Goal: Information Seeking & Learning: Learn about a topic

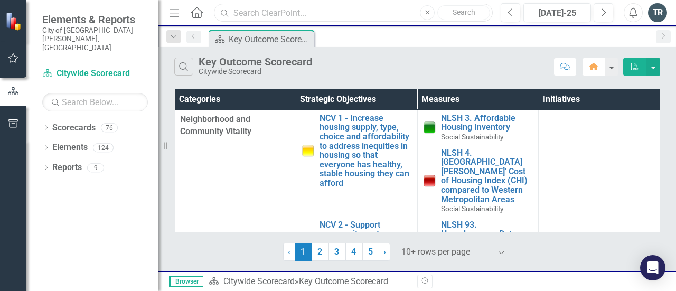
click at [251, 12] on input "text" at bounding box center [353, 13] width 279 height 18
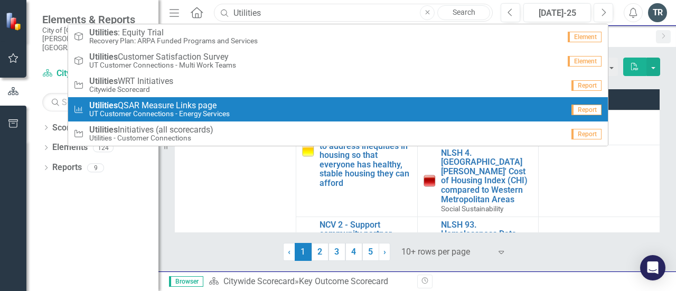
type input "Utilities"
click at [176, 114] on small "UT Customer Connections - Energy Services" at bounding box center [159, 114] width 141 height 8
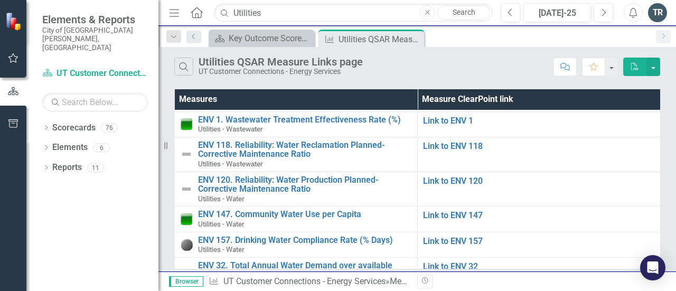
scroll to position [81, 0]
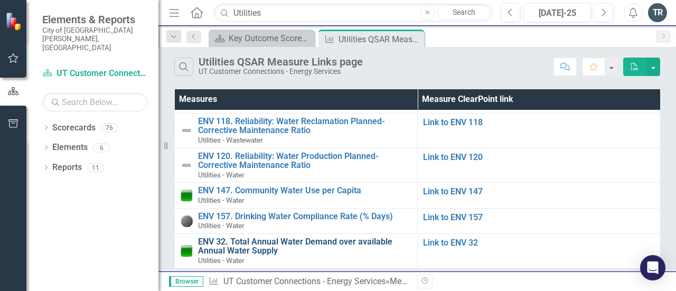
click at [284, 237] on link "ENV 32. Total Annual Water Demand over available Annual Water Supply" at bounding box center [305, 246] width 214 height 18
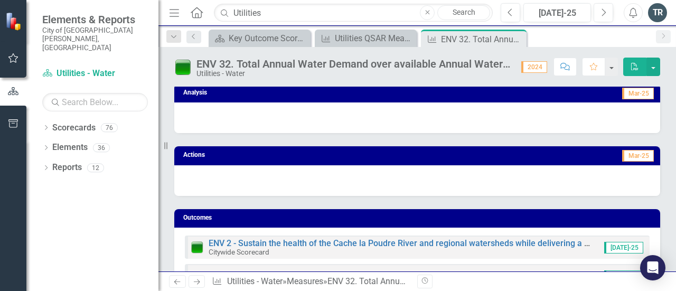
scroll to position [264, 0]
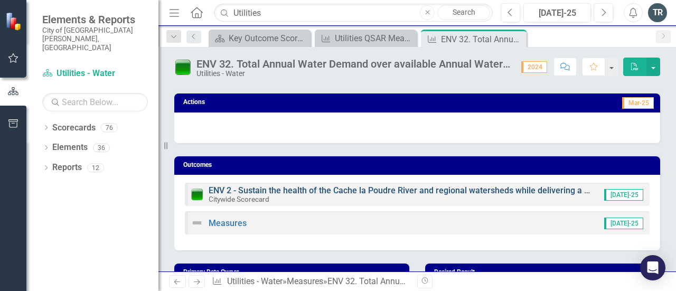
click at [287, 189] on link "ENV 2 - Sustain the health of the Cache la Poudre River and regional watersheds…" at bounding box center [592, 190] width 766 height 10
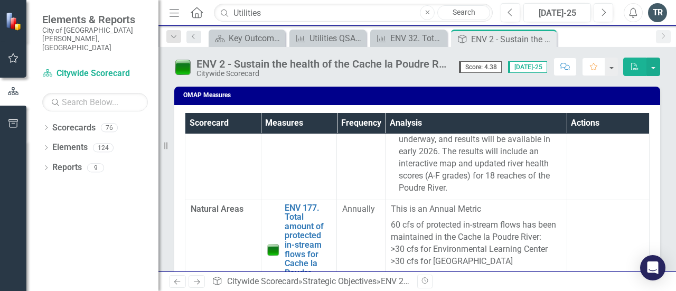
scroll to position [158, 0]
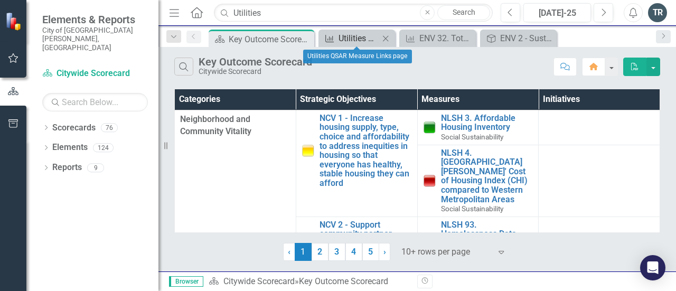
click at [353, 35] on div "Utilities QSAR Measure Links page" at bounding box center [359, 38] width 41 height 13
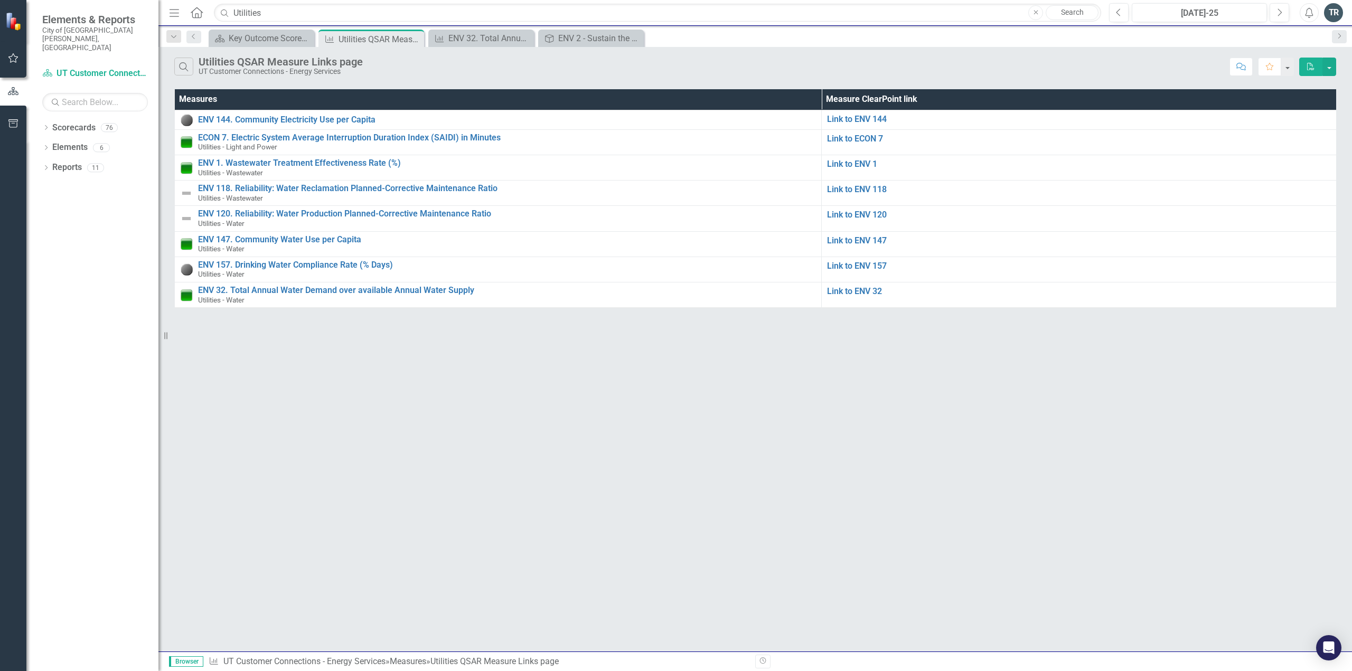
click at [654, 291] on div "Search Utilities QSAR Measure Links page UT Customer Connections - Energy Servi…" at bounding box center [755, 349] width 1194 height 605
click at [291, 240] on link "ENV 147. Community Water Use per Capita" at bounding box center [507, 240] width 618 height 10
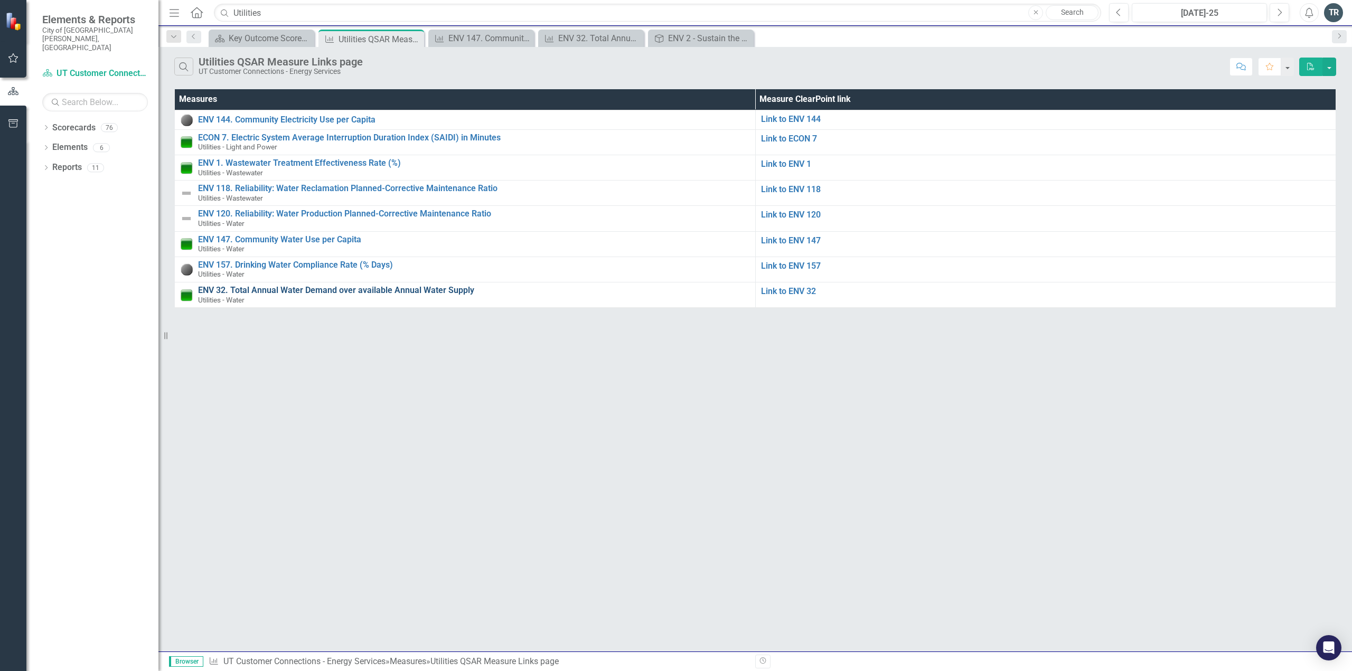
click at [319, 289] on link "ENV 32. Total Annual Water Demand over available Annual Water Supply" at bounding box center [474, 291] width 552 height 10
click at [308, 189] on link "ENV 118. Reliability: Water Reclamation Planned-Corrective Maintenance Ratio" at bounding box center [474, 189] width 552 height 10
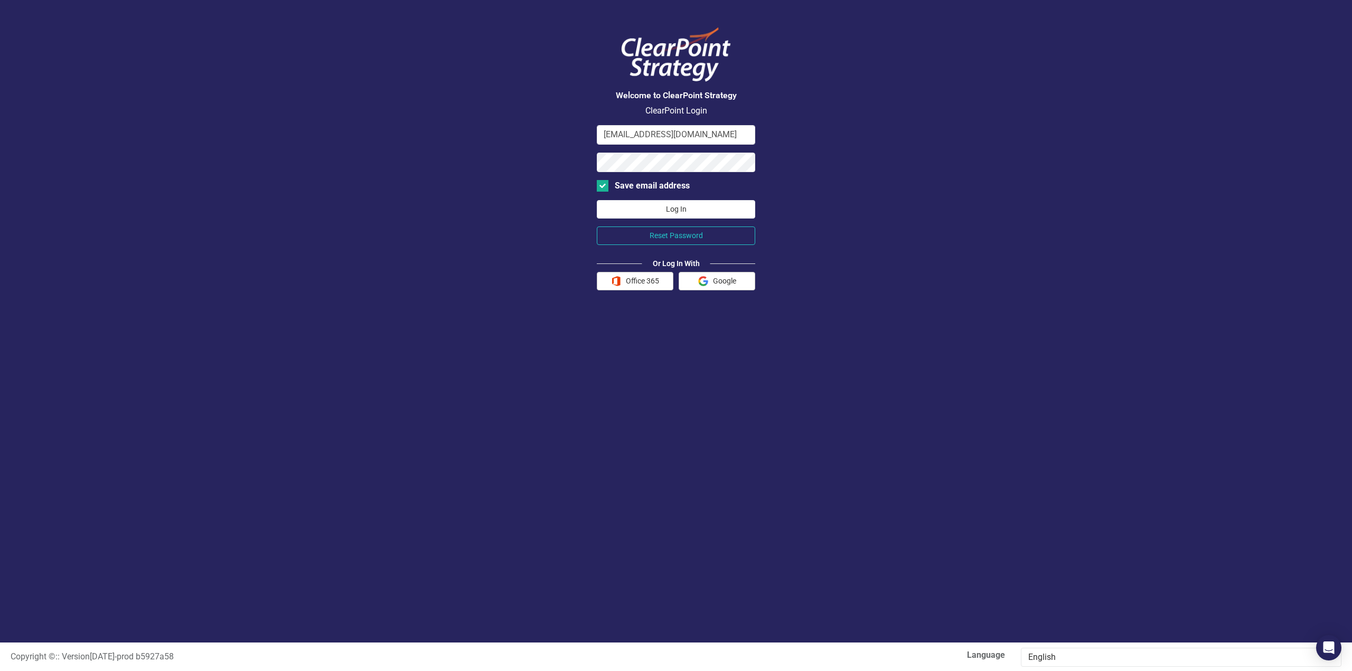
click at [667, 209] on button "Log In" at bounding box center [676, 209] width 158 height 18
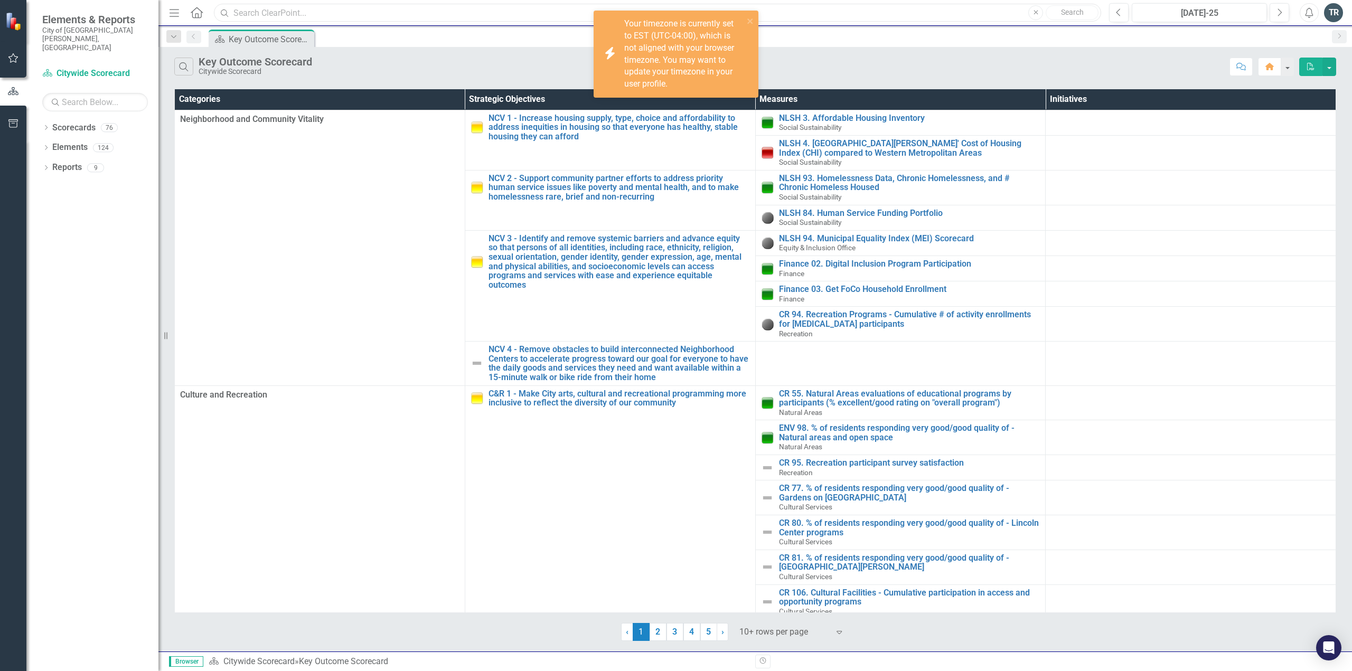
click at [269, 14] on input "text" at bounding box center [657, 13] width 887 height 18
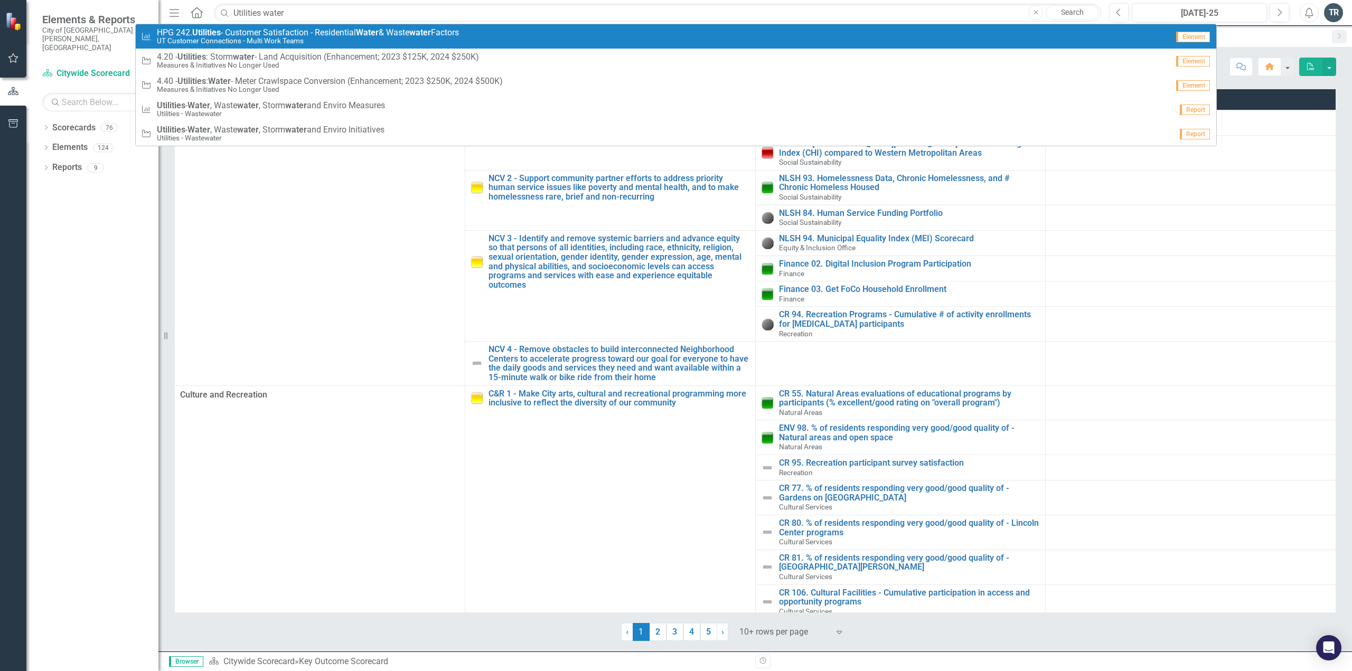
click at [279, 32] on span "HPG 242. Utilities - Customer Satisfaction - Residential Water & Waste water Fa…" at bounding box center [308, 33] width 302 height 10
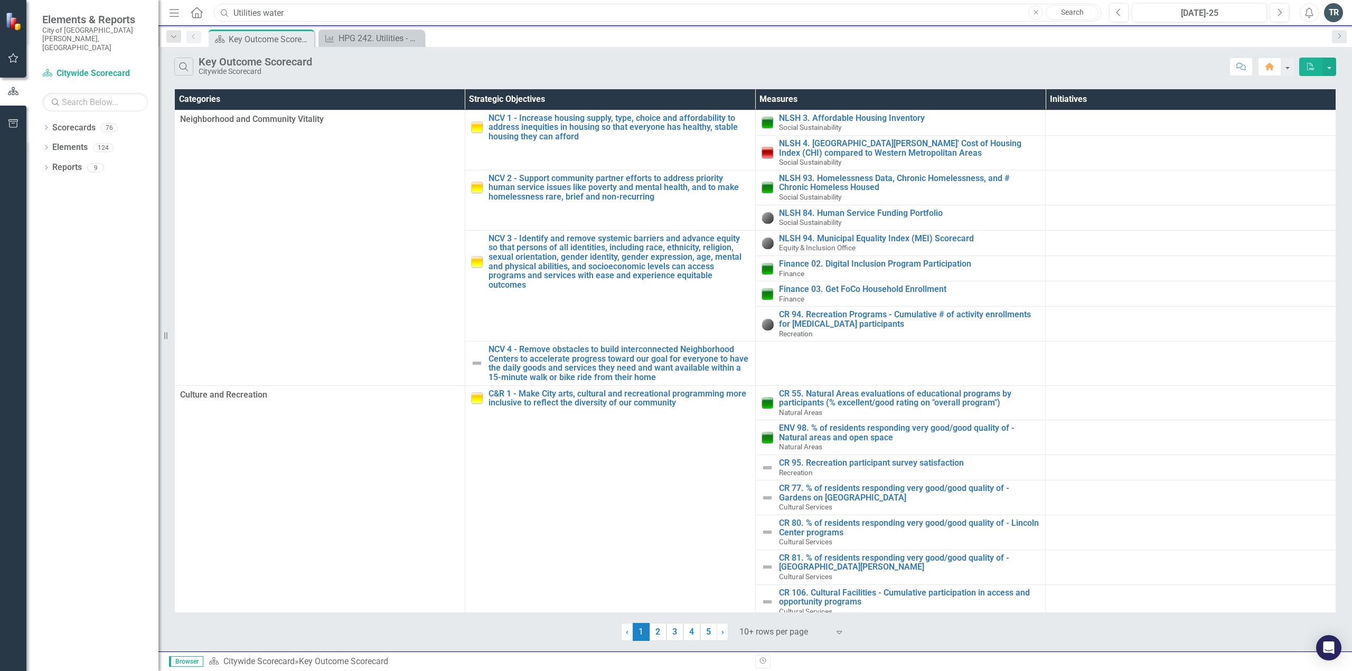
click at [298, 15] on input "Utilities water" at bounding box center [657, 13] width 887 height 18
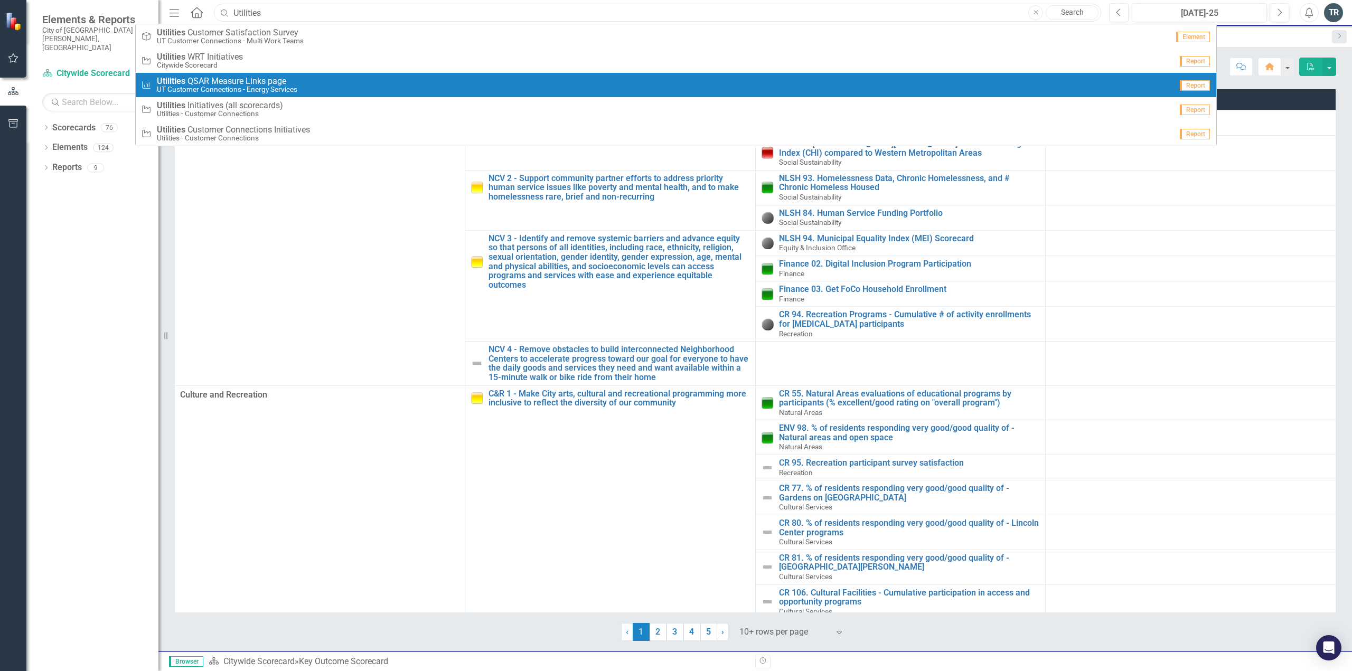
type input "Utilities"
click at [239, 83] on span "Utilities Q S A R M e a s u r e L i n k s p a g e" at bounding box center [227, 82] width 141 height 10
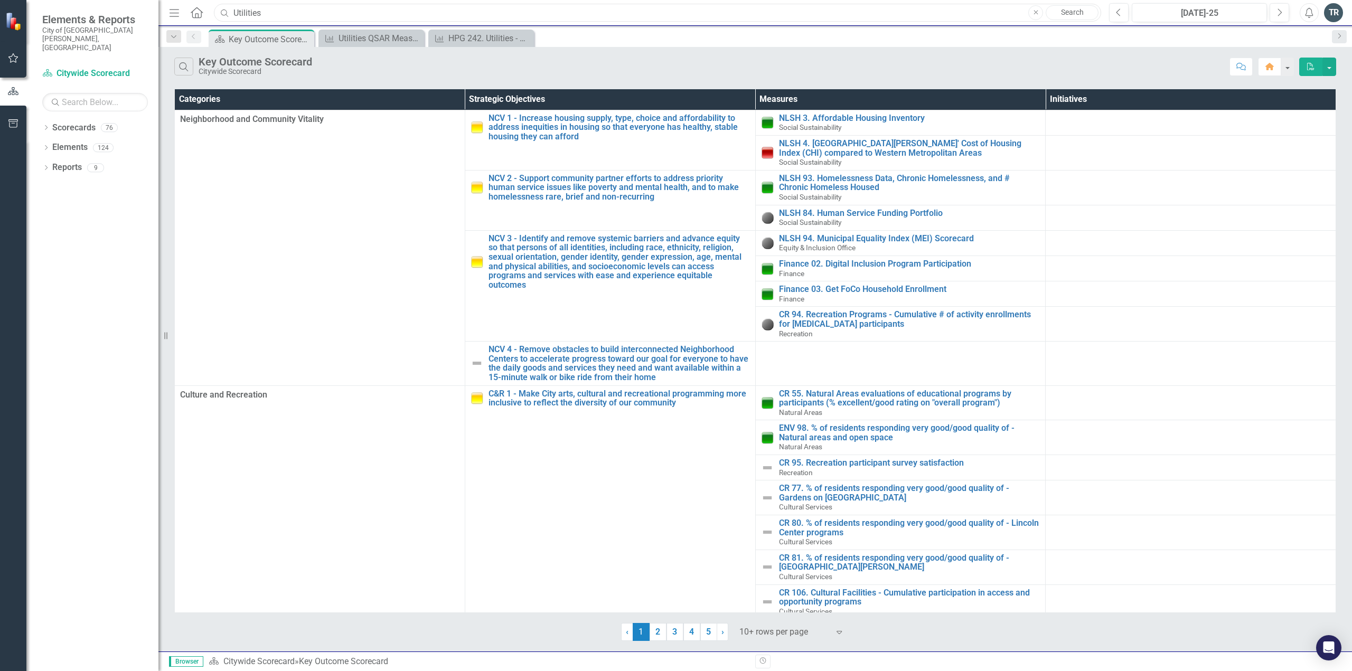
click at [266, 14] on input "Utilities" at bounding box center [657, 13] width 887 height 18
click at [275, 12] on input "Utilities" at bounding box center [657, 13] width 887 height 18
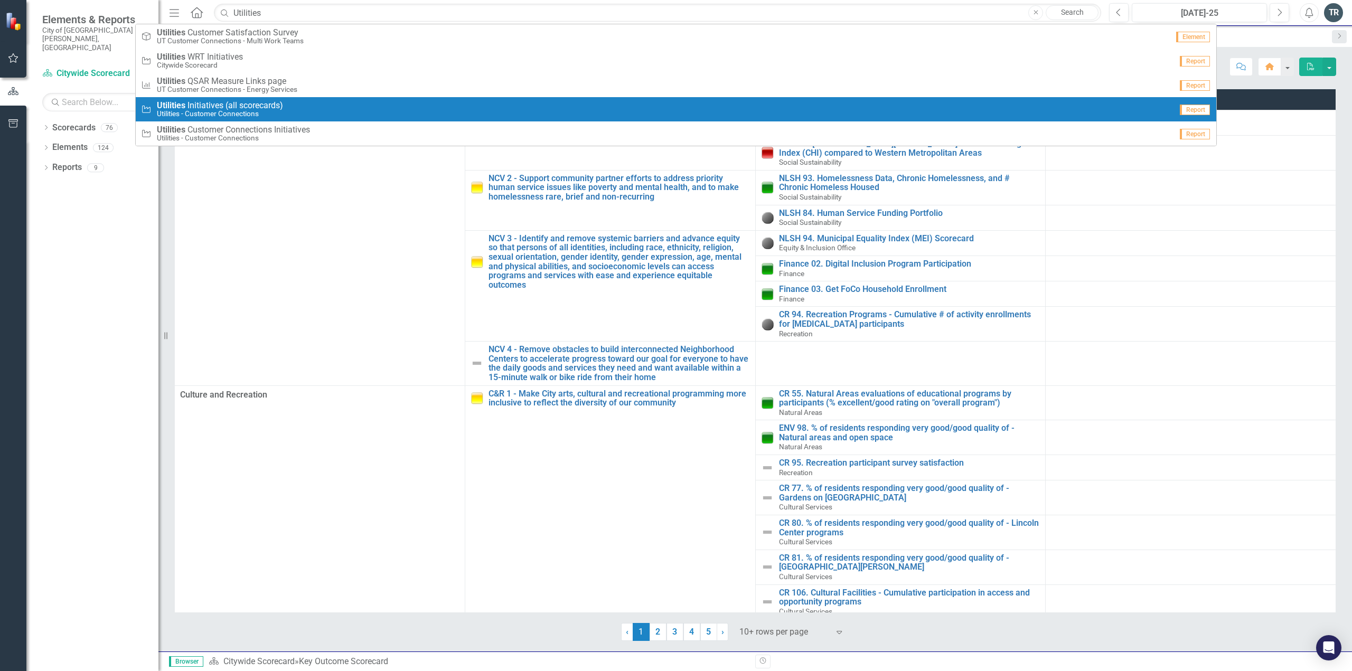
click at [235, 110] on small "Utilities - Customer Connections" at bounding box center [220, 114] width 126 height 8
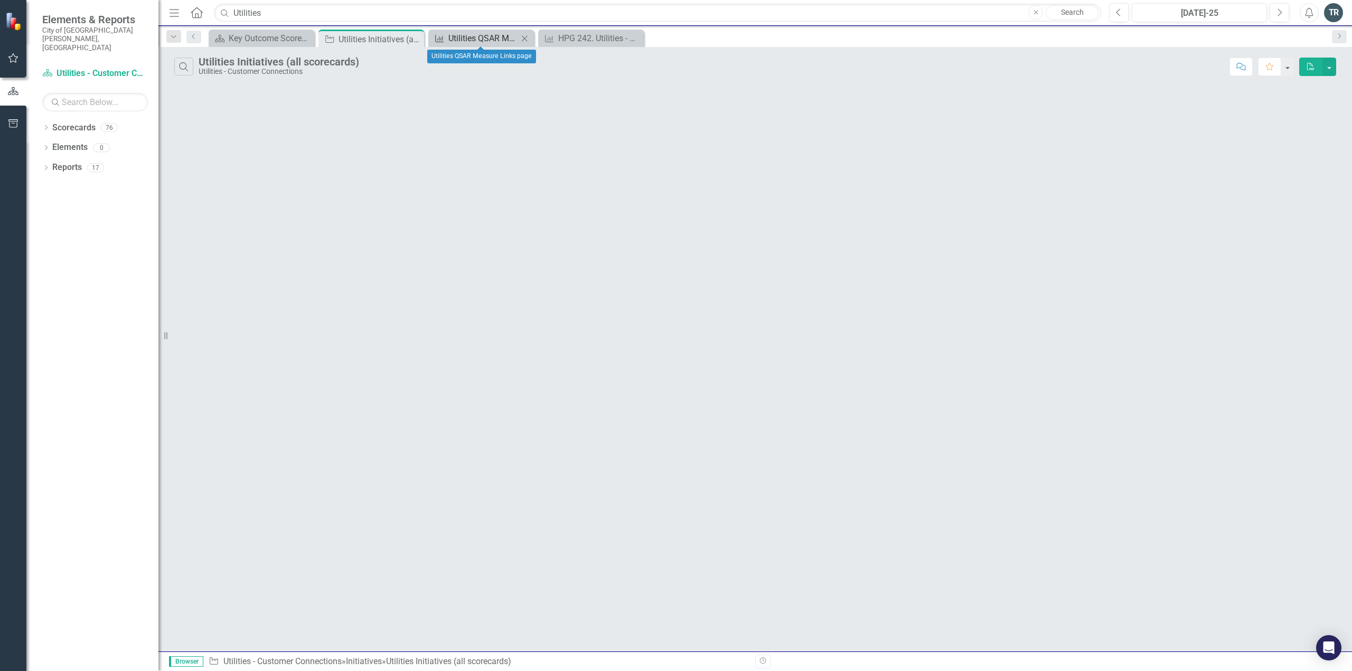
click at [451, 43] on div "Utilities QSAR Measure Links page" at bounding box center [483, 38] width 70 height 13
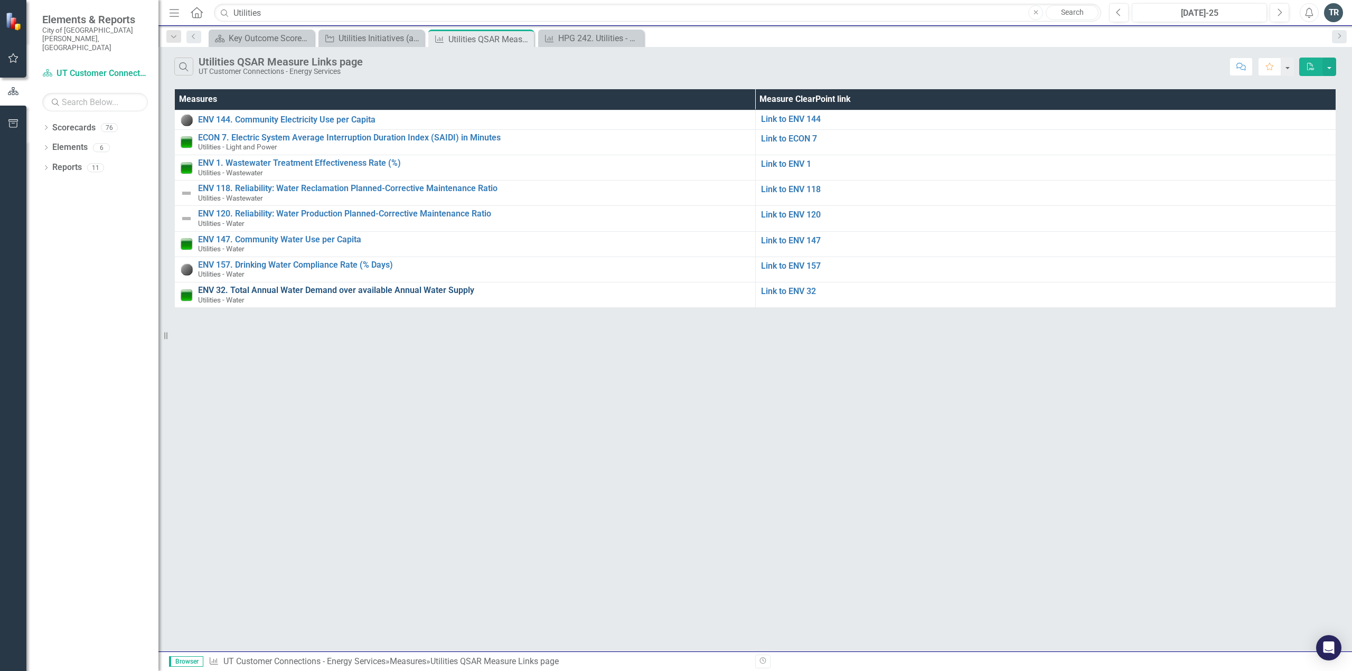
click at [322, 291] on link "ENV 32. Total Annual Water Demand over available Annual Water Supply" at bounding box center [474, 291] width 552 height 10
click at [292, 240] on link "ENV 147. Community Water Use per Capita" at bounding box center [474, 240] width 552 height 10
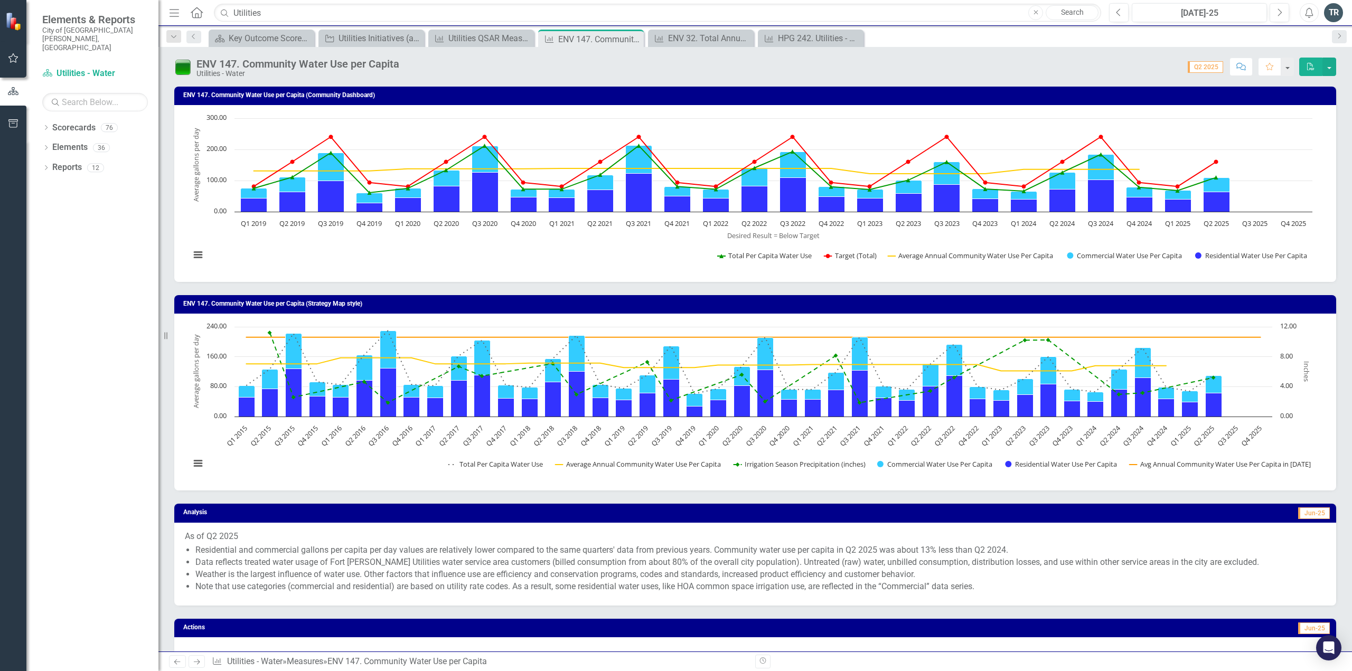
click at [349, 244] on rect "Interactive chart" at bounding box center [751, 192] width 1133 height 158
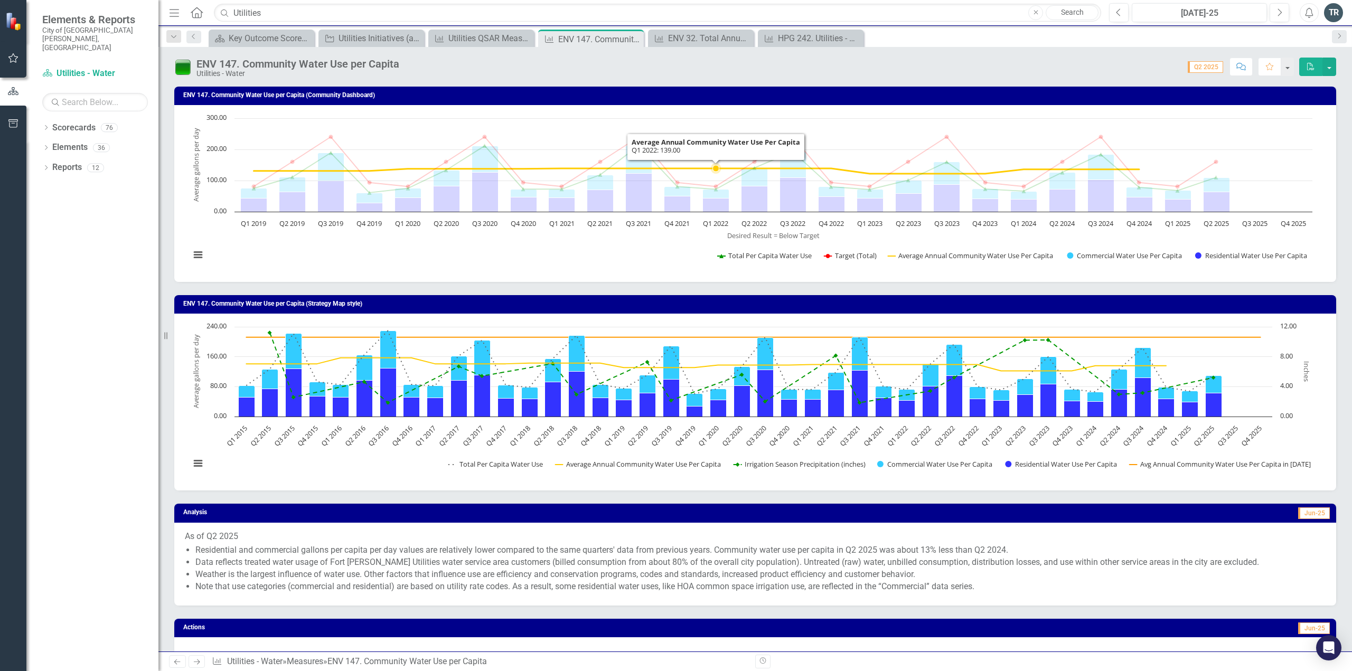
drag, startPoint x: 441, startPoint y: 96, endPoint x: 715, endPoint y: 120, distance: 275.8
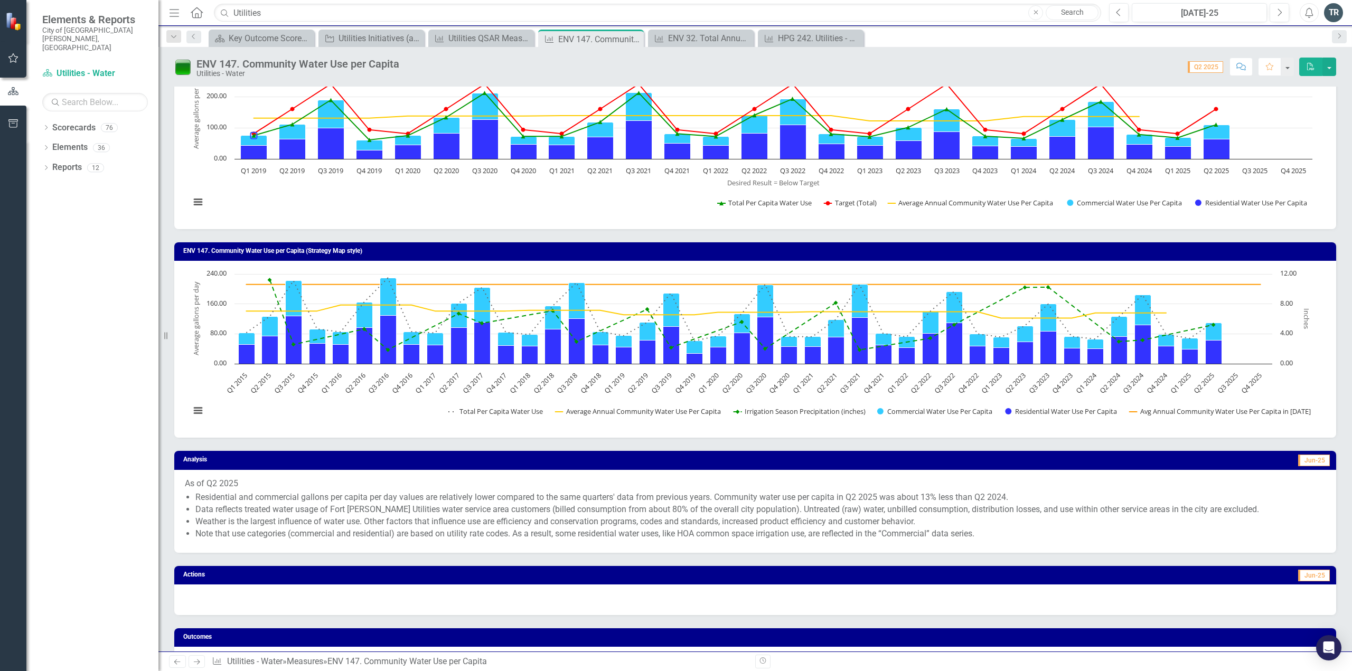
scroll to position [106, 0]
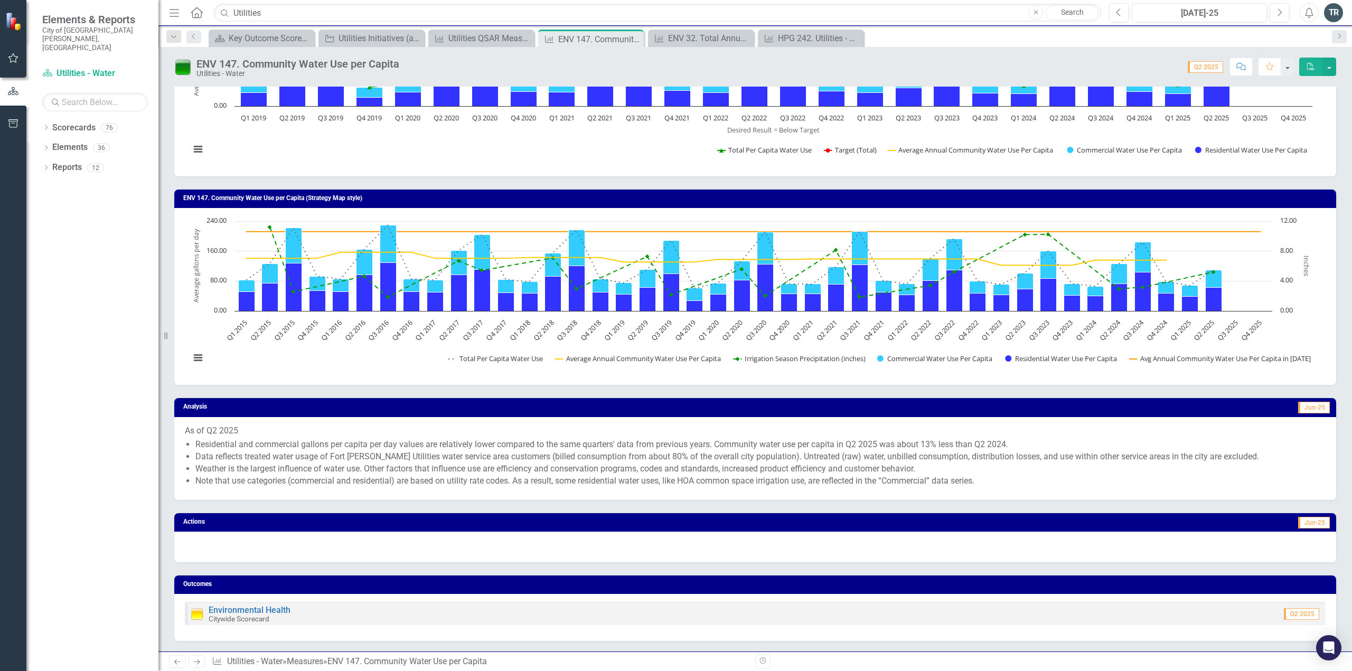
drag, startPoint x: 993, startPoint y: 476, endPoint x: 528, endPoint y: 466, distance: 464.4
click at [440, 291] on ul "Residential and commercial gallons per capita per day values are relatively low…" at bounding box center [760, 463] width 1130 height 48
drag, startPoint x: 1008, startPoint y: 481, endPoint x: 844, endPoint y: 468, distance: 164.8
click at [676, 291] on ul "Residential and commercial gallons per capita per day values are relatively low…" at bounding box center [760, 463] width 1130 height 48
click at [676, 291] on li "Data reflects treated water usage of Fort [PERSON_NAME] Utilities water service…" at bounding box center [760, 457] width 1130 height 12
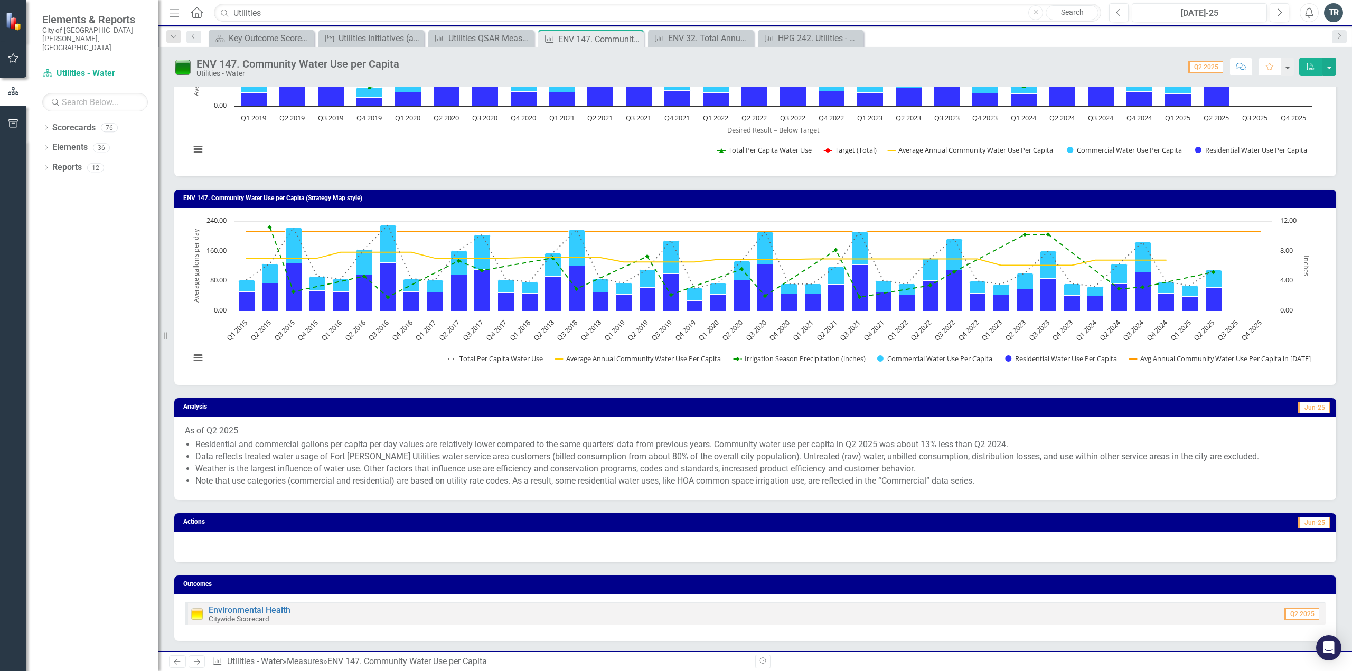
click at [676, 291] on li "Weather is the largest influence of water use. Other factors that influence use…" at bounding box center [760, 469] width 1130 height 12
click at [206, 291] on div "As of Q2 2025 Residential and commercial gallons per capita per day values are …" at bounding box center [755, 458] width 1162 height 83
drag, startPoint x: 182, startPoint y: 431, endPoint x: 267, endPoint y: 462, distance: 90.9
click at [267, 291] on div "As of Q2 2025 Residential and commercial gallons per capita per day values are …" at bounding box center [755, 458] width 1162 height 83
click at [676, 291] on li "Data reflects treated water usage of Fort [PERSON_NAME] Utilities water service…" at bounding box center [760, 457] width 1130 height 12
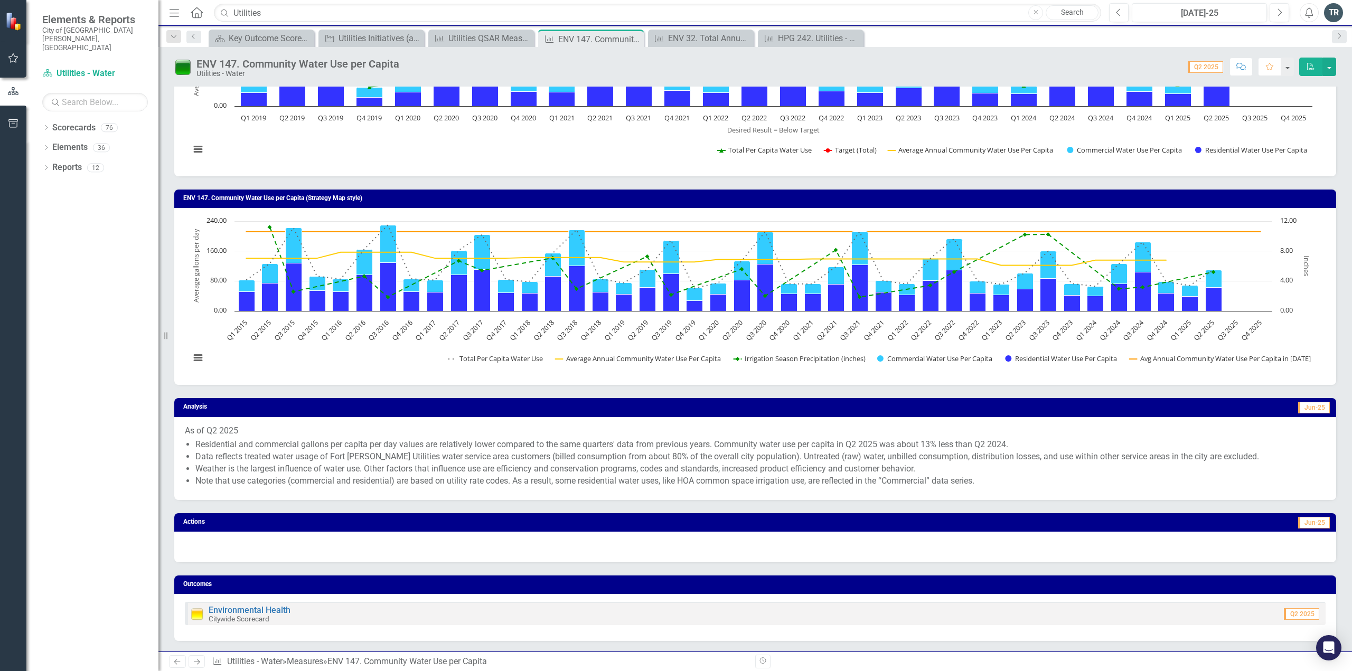
click at [676, 291] on li "Weather is the largest influence of water use. Other factors that influence use…" at bounding box center [760, 469] width 1130 height 12
drag, startPoint x: 933, startPoint y: 468, endPoint x: 834, endPoint y: 461, distance: 99.0
click at [676, 291] on ul "Residential and commercial gallons per capita per day values are relatively low…" at bounding box center [760, 463] width 1130 height 48
click at [676, 291] on span "Jun-25" at bounding box center [1314, 408] width 32 height 12
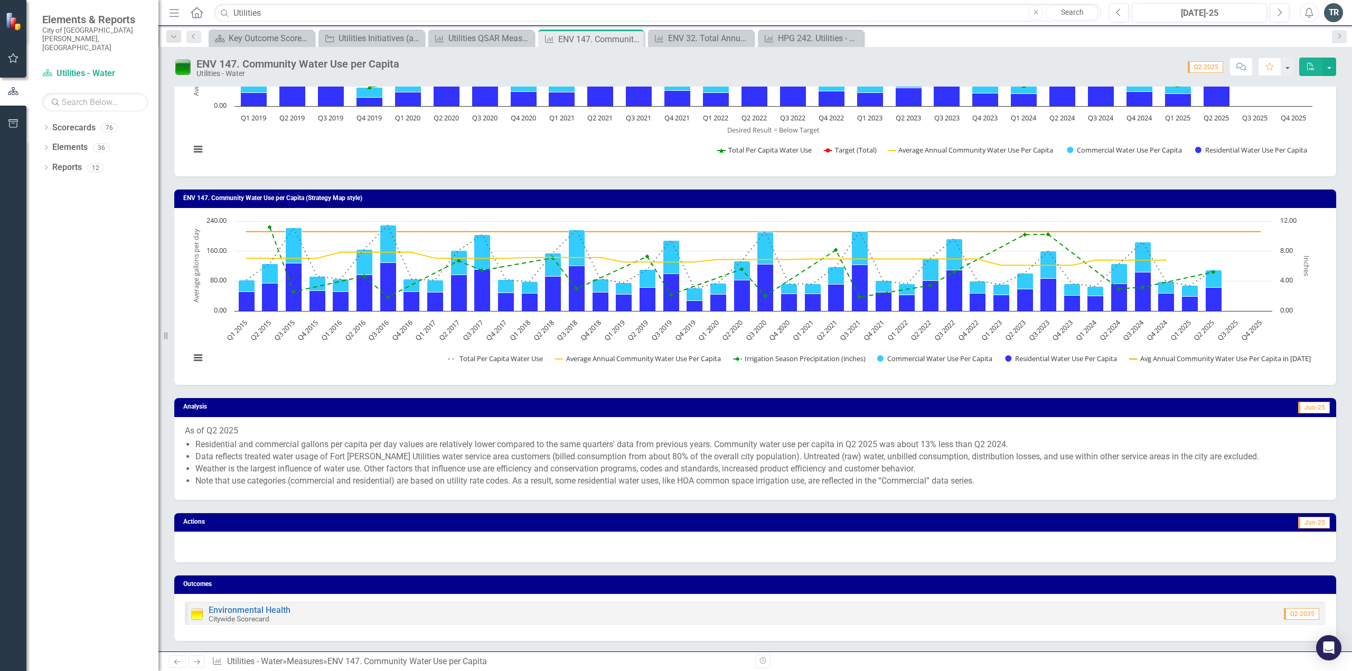
drag, startPoint x: 895, startPoint y: 447, endPoint x: 856, endPoint y: 462, distance: 41.1
click at [676, 291] on ul "Residential and commercial gallons per capita per day values are relatively low…" at bounding box center [760, 463] width 1130 height 48
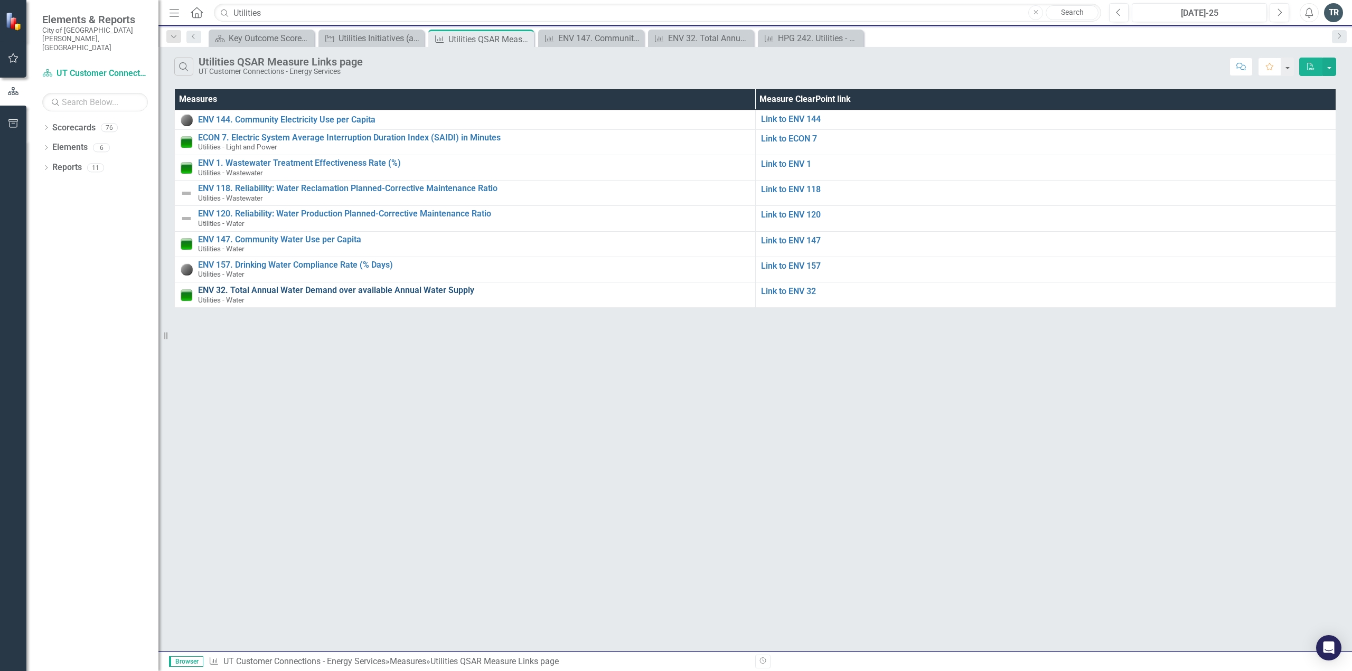
click at [293, 291] on link "ENV 32. Total Annual Water Demand over available Annual Water Supply" at bounding box center [474, 291] width 552 height 10
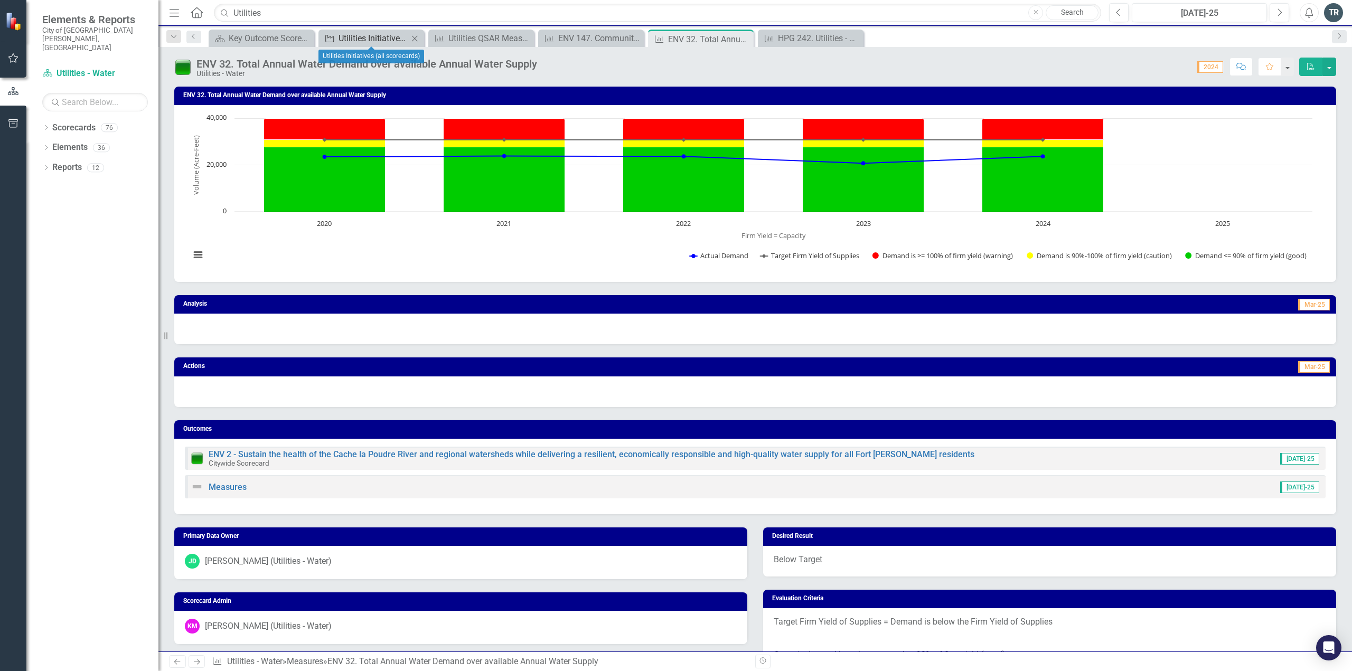
click at [344, 33] on div "Utilities Initiatives (all scorecards)" at bounding box center [374, 38] width 70 height 13
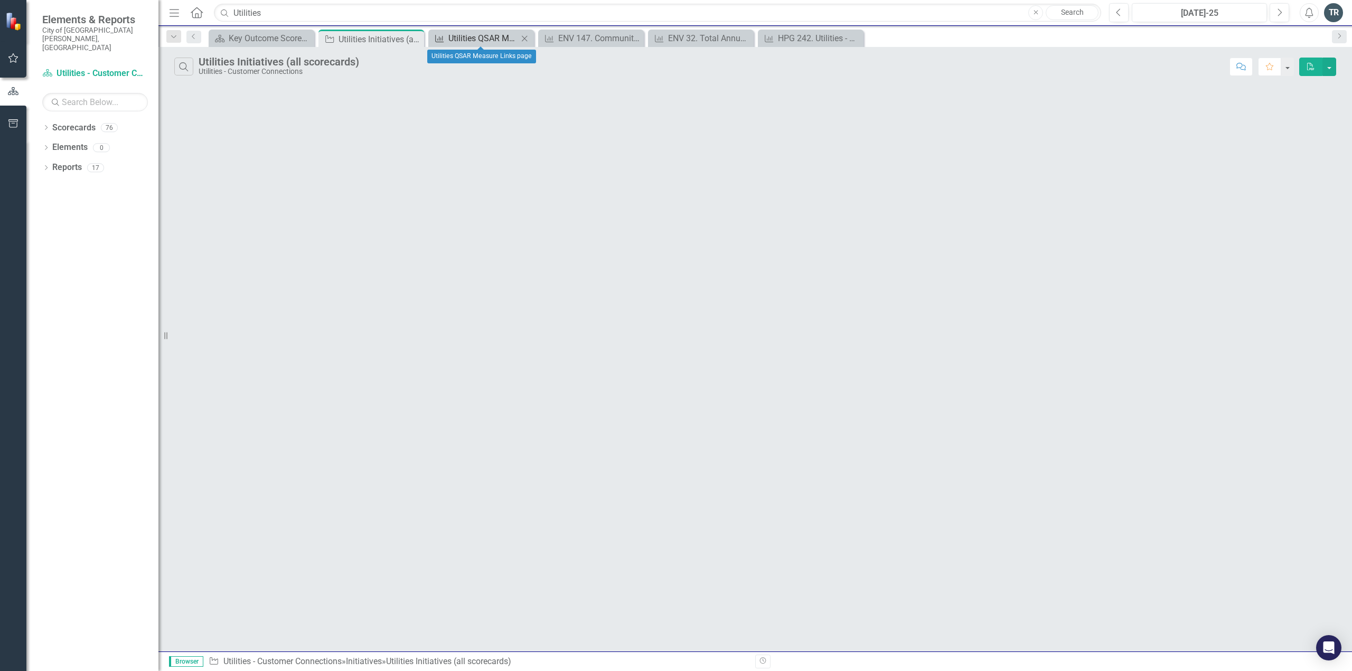
click at [503, 36] on div "Utilities QSAR Measure Links page" at bounding box center [483, 38] width 70 height 13
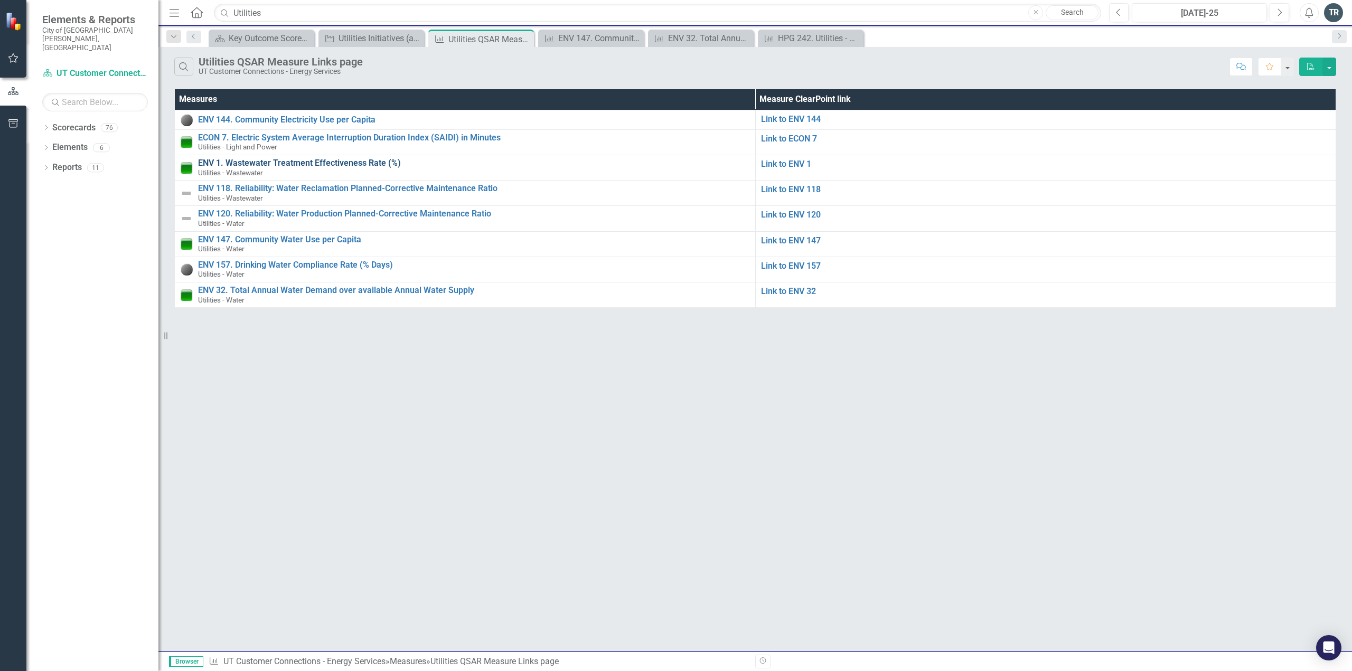
click at [348, 164] on link "ENV 1. Wastewater Treatment Effectiveness Rate (%)" at bounding box center [474, 163] width 552 height 10
